Goal: Find specific page/section: Find specific page/section

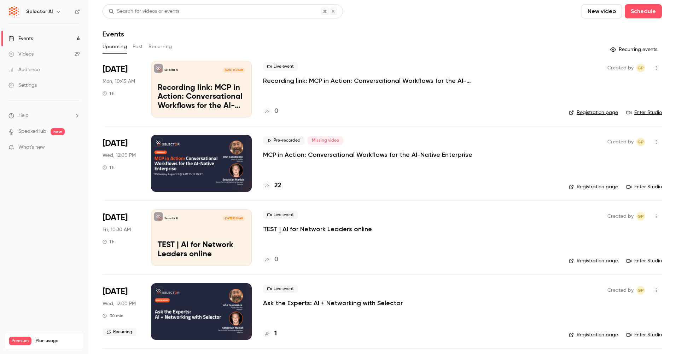
click at [362, 154] on p "MCP in Action: Conversational Workflows for the AI-Native Enterprise" at bounding box center [367, 154] width 209 height 8
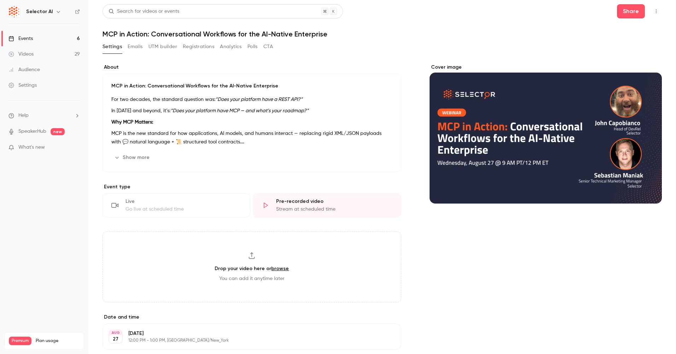
click at [287, 47] on div "Settings Emails UTM builder Registrations Analytics Polls CTA" at bounding box center [383, 48] width 560 height 14
click at [268, 48] on button "CTA" at bounding box center [269, 46] width 10 height 11
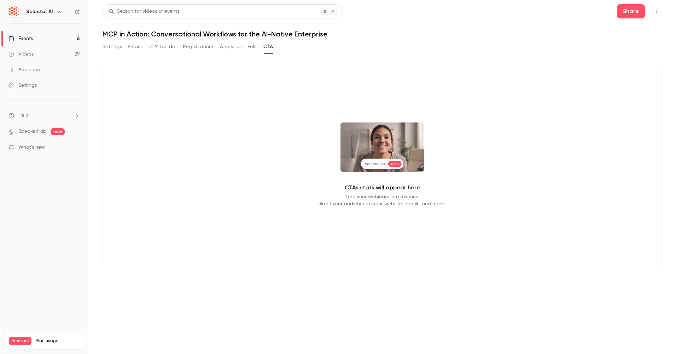
click at [251, 46] on button "Polls" at bounding box center [253, 46] width 10 height 11
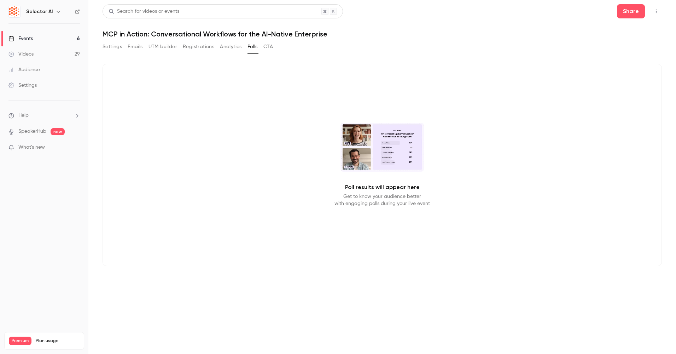
click at [230, 45] on button "Analytics" at bounding box center [231, 46] width 22 height 11
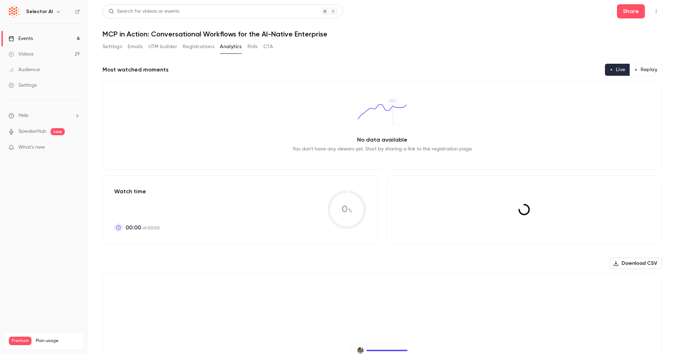
click at [192, 45] on button "Registrations" at bounding box center [198, 46] width 31 height 11
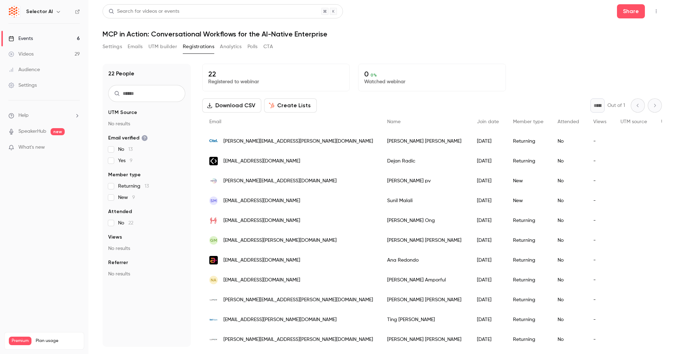
click at [224, 47] on button "Analytics" at bounding box center [231, 46] width 22 height 11
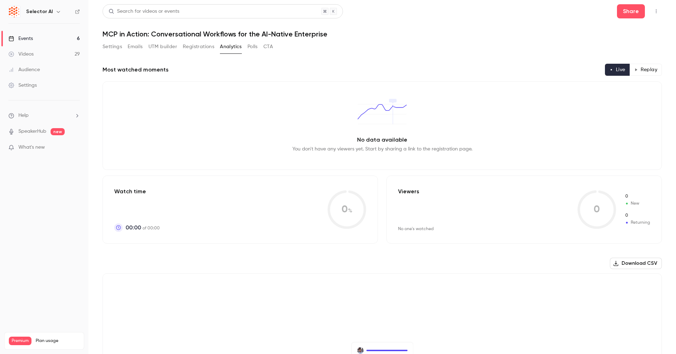
click at [258, 45] on button "Polls" at bounding box center [253, 46] width 10 height 11
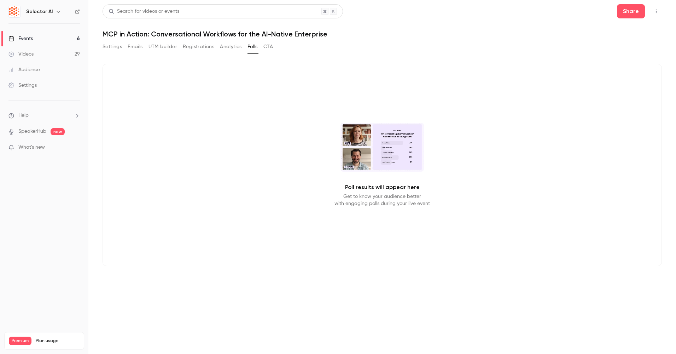
click at [227, 45] on button "Analytics" at bounding box center [231, 46] width 22 height 11
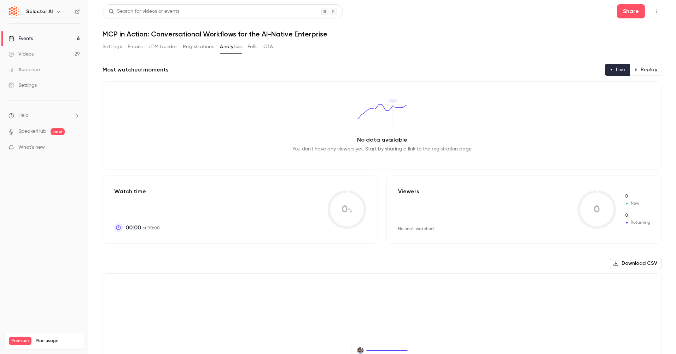
click at [192, 44] on button "Registrations" at bounding box center [198, 46] width 31 height 11
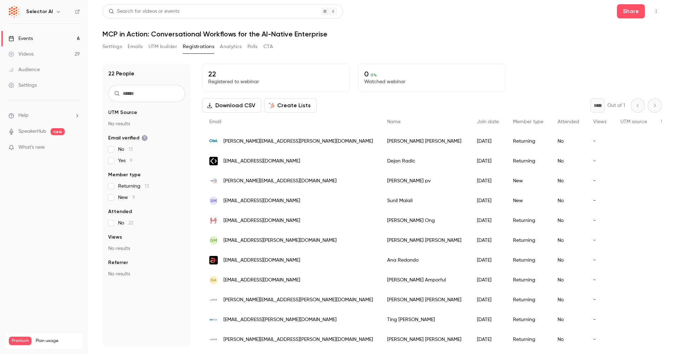
click at [25, 37] on div "Events" at bounding box center [20, 38] width 24 height 7
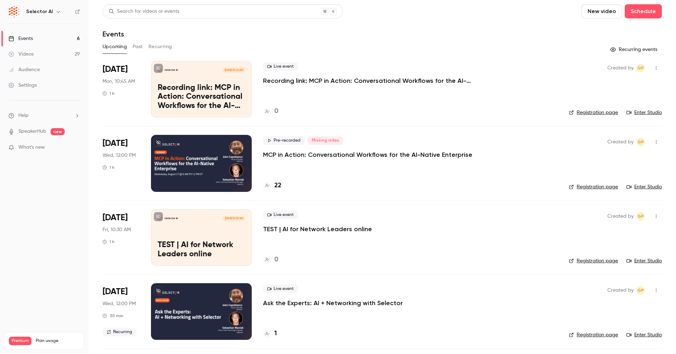
click at [38, 41] on link "Events 6" at bounding box center [44, 39] width 88 height 16
